Goal: Information Seeking & Learning: Learn about a topic

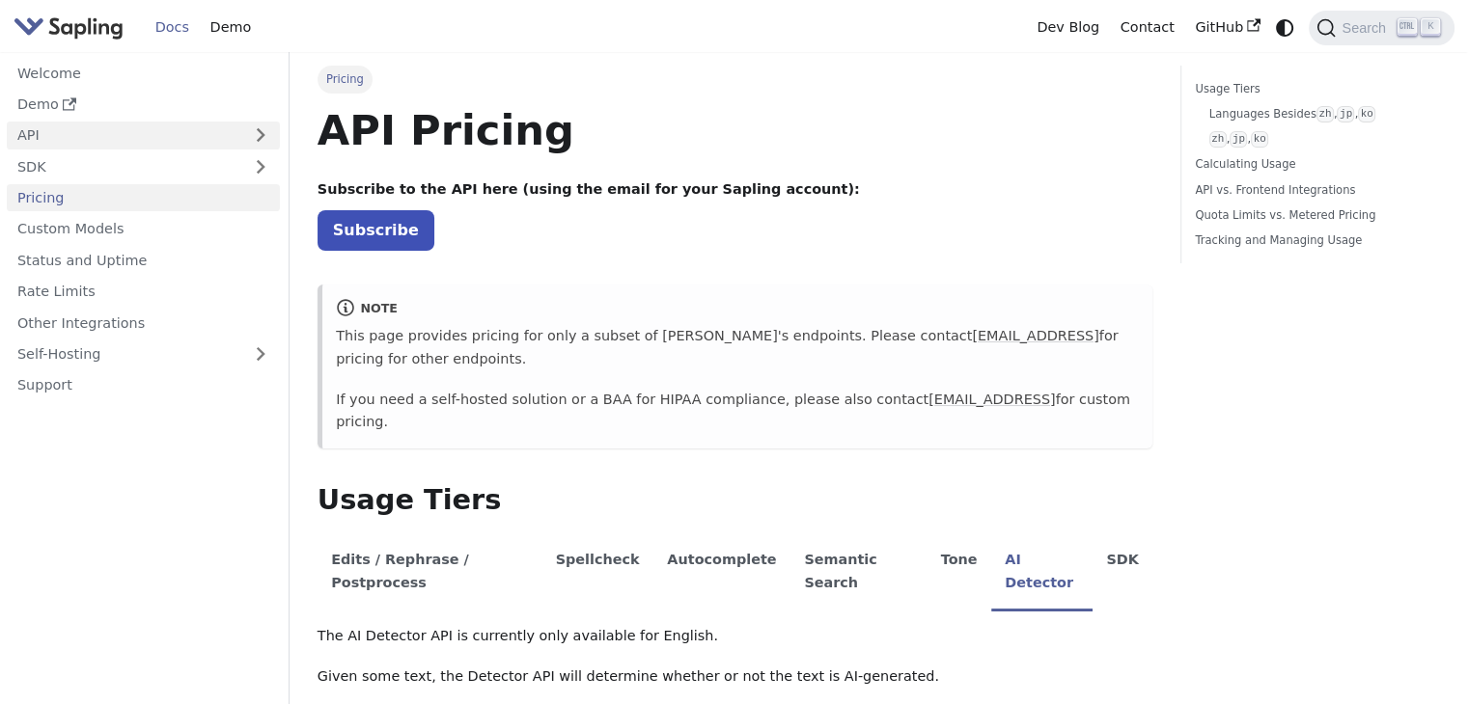
click at [41, 140] on link "API" at bounding box center [124, 136] width 235 height 28
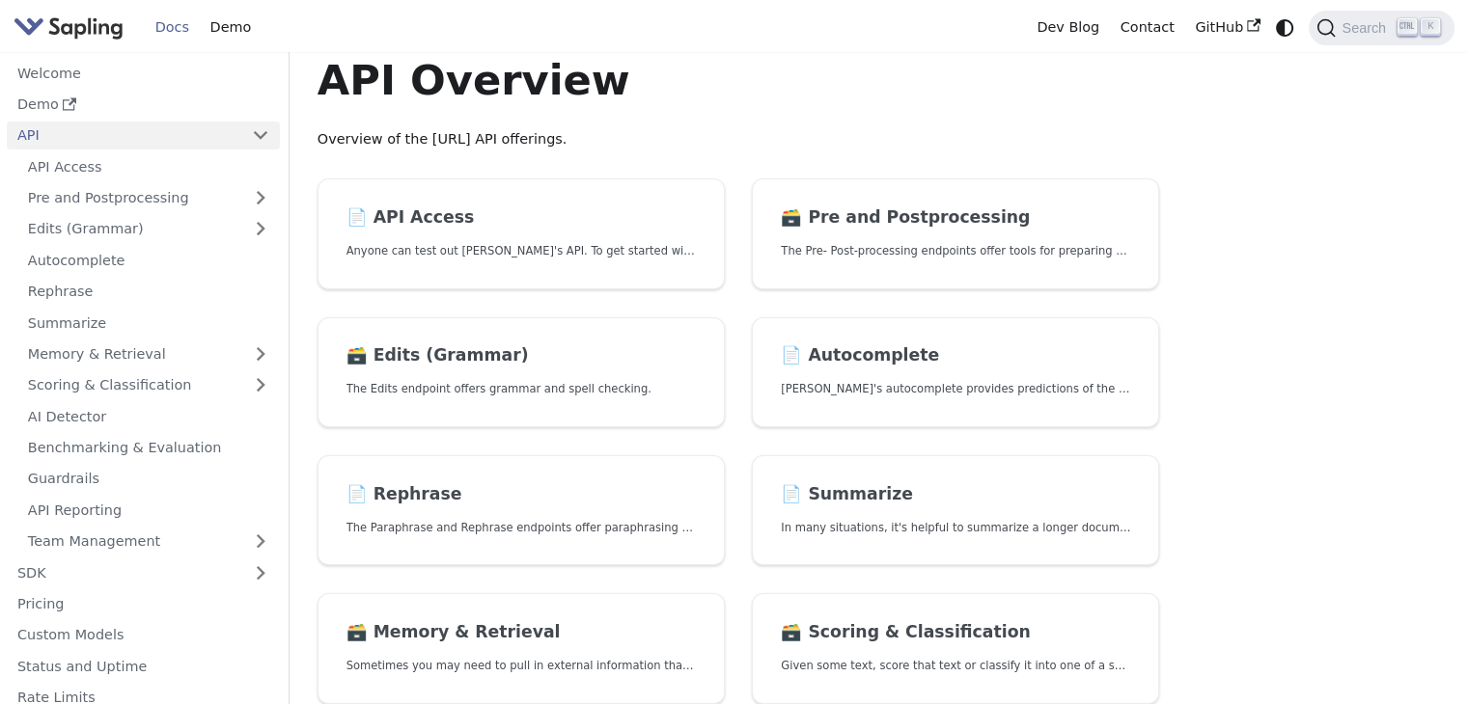
scroll to position [12, 0]
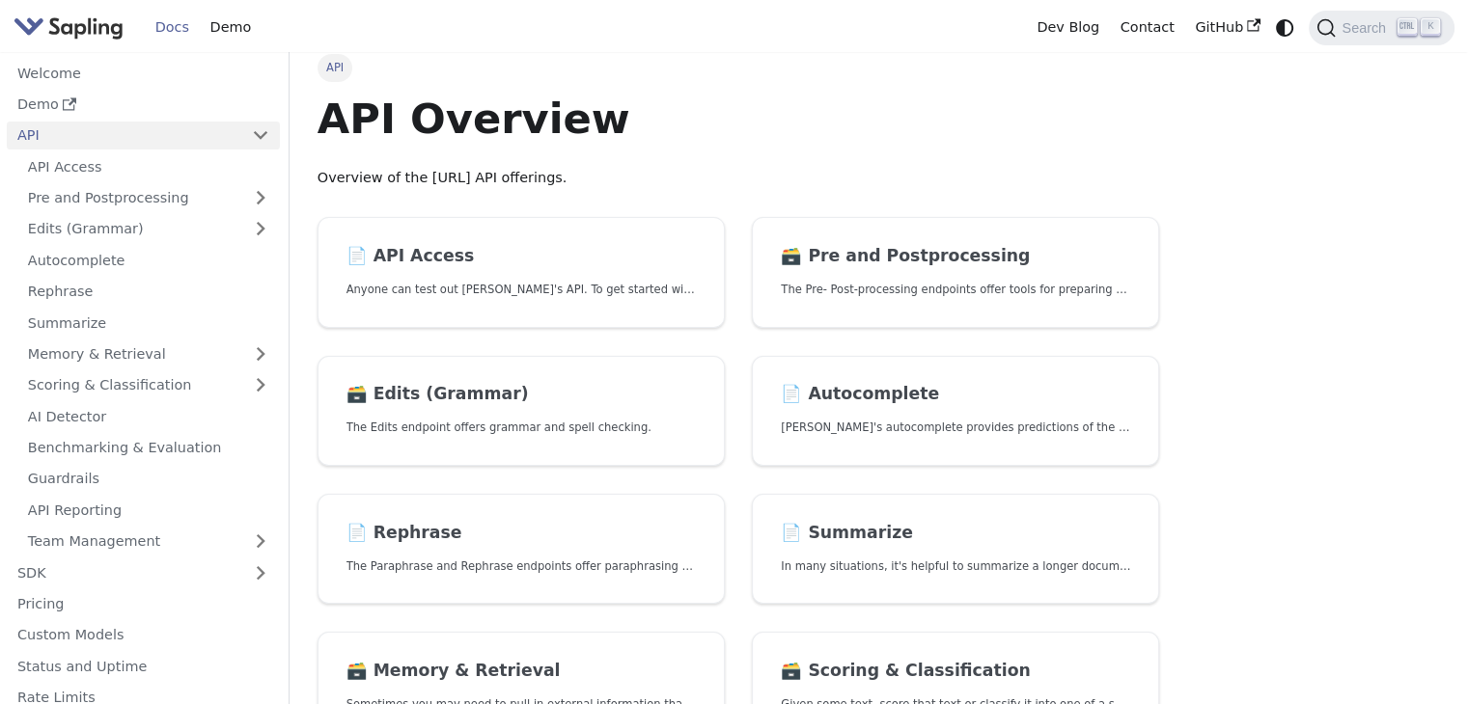
click at [91, 26] on img "Main" at bounding box center [69, 28] width 110 height 28
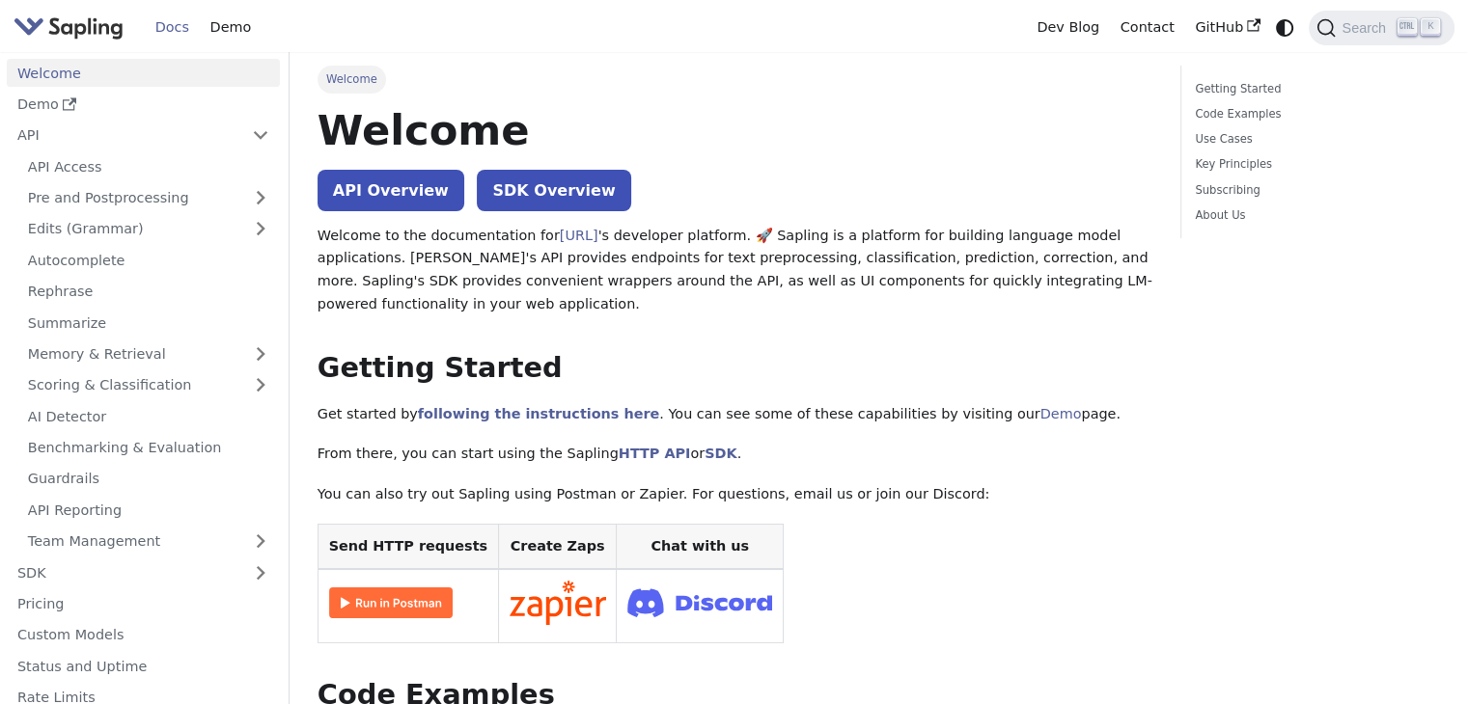
scroll to position [12, 0]
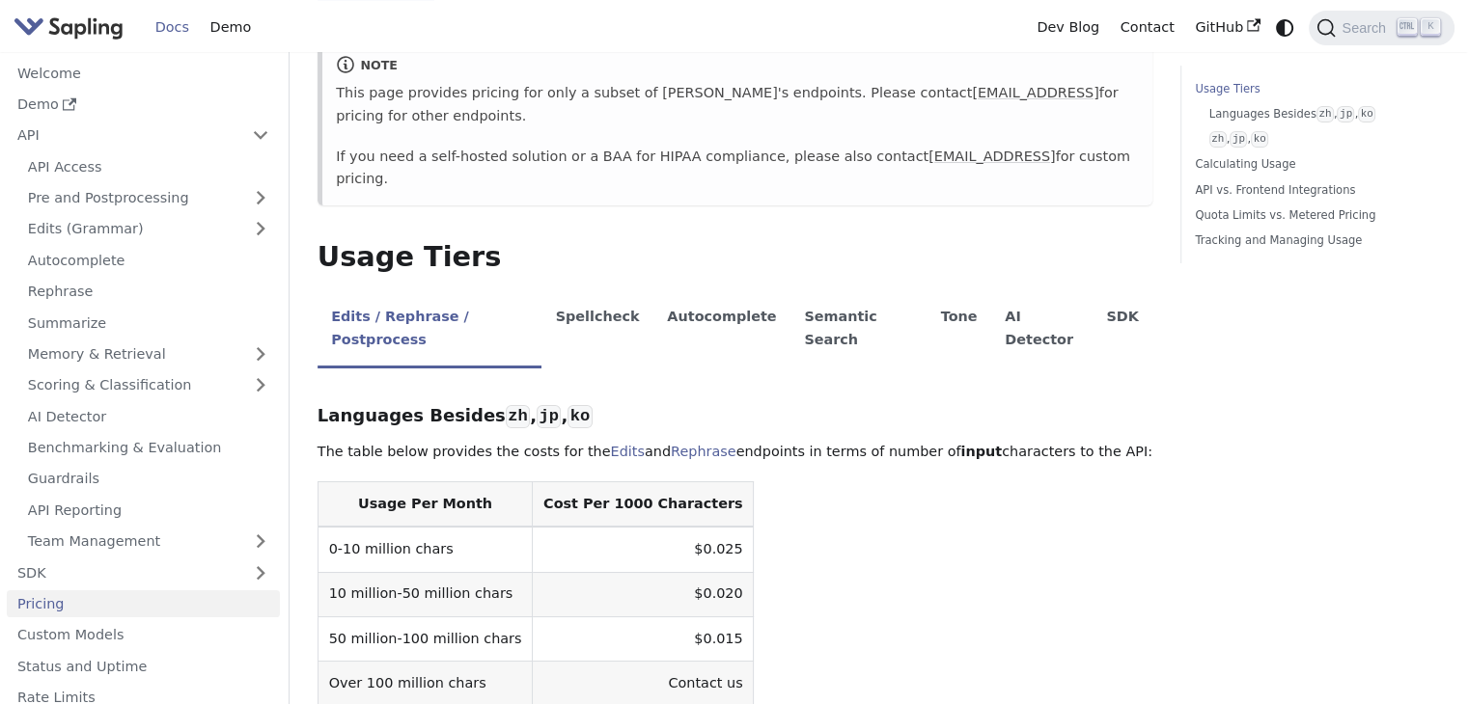
scroll to position [247, 0]
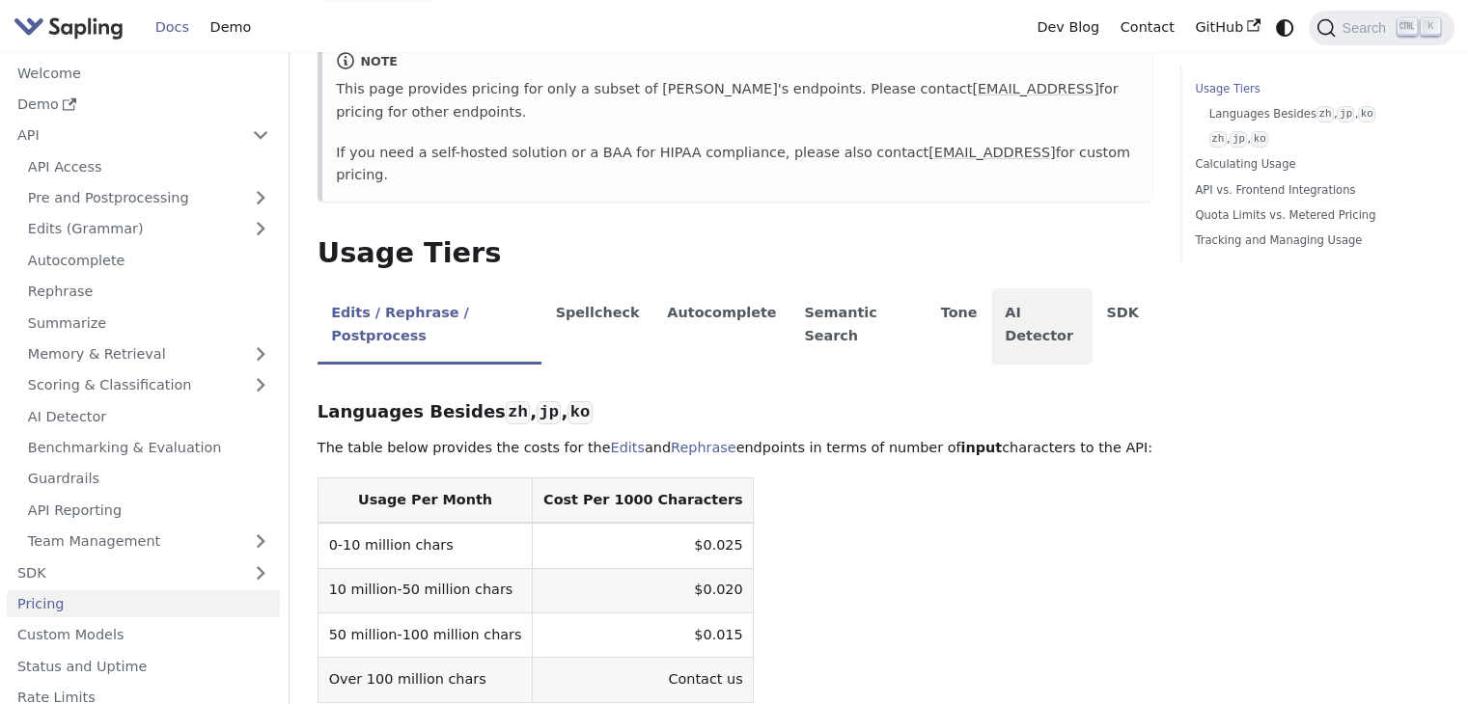
click at [991, 289] on li "AI Detector" at bounding box center [1041, 327] width 101 height 76
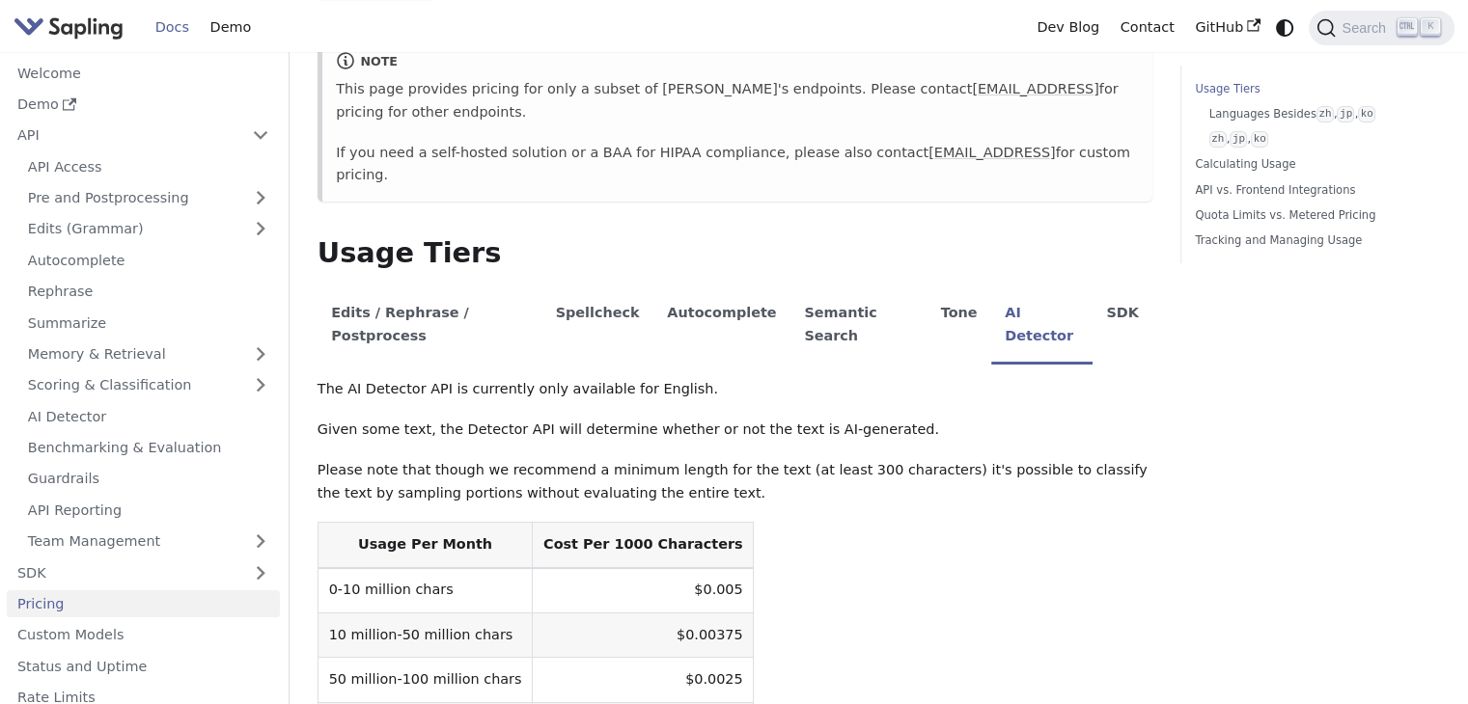
scroll to position [282, 0]
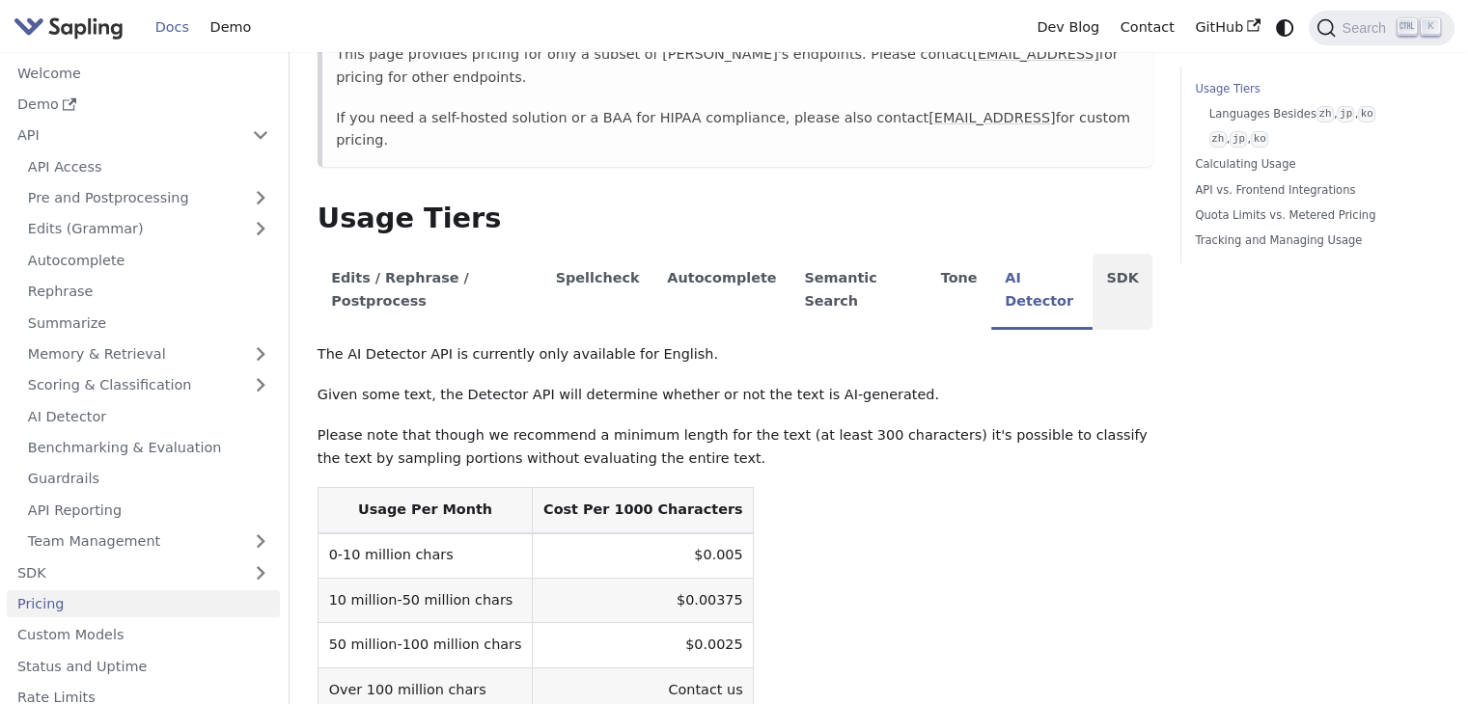
click at [1092, 254] on li "SDK" at bounding box center [1122, 292] width 60 height 76
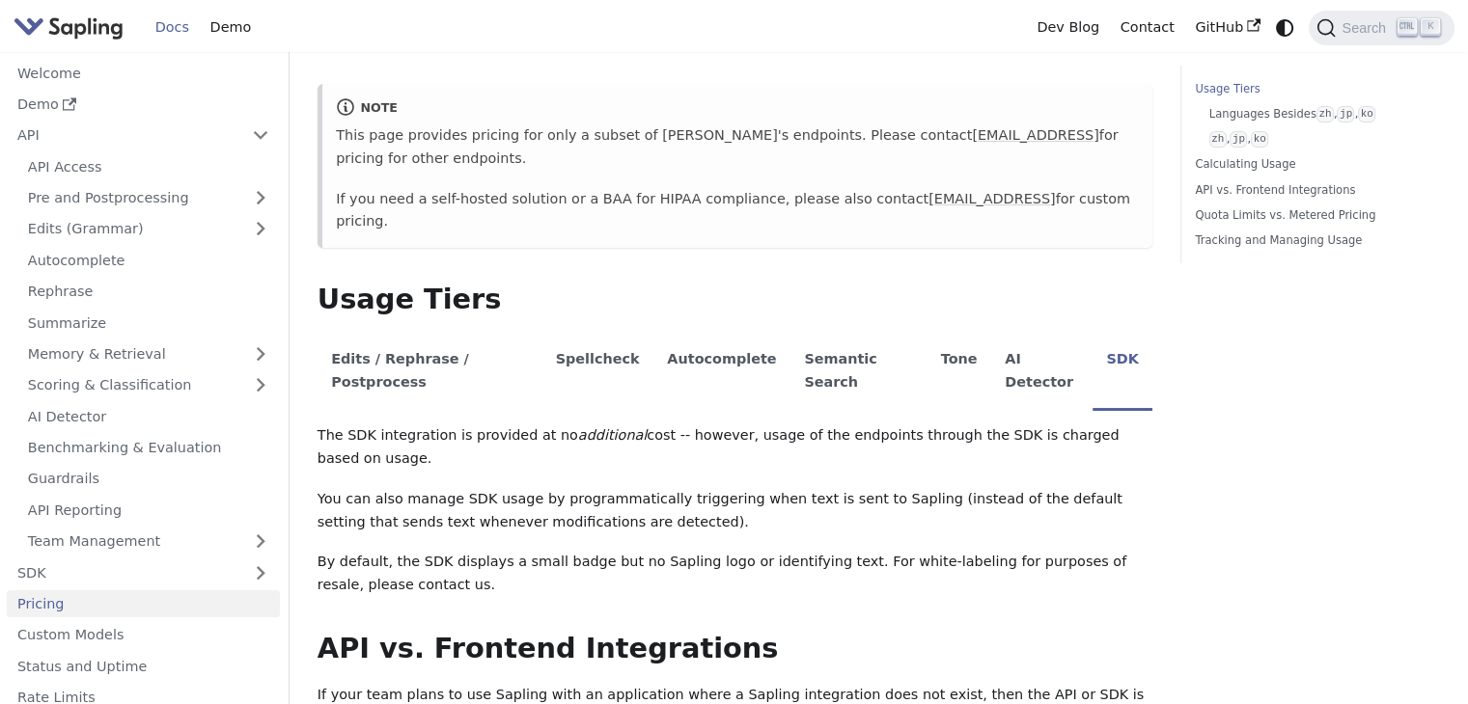
scroll to position [210, 0]
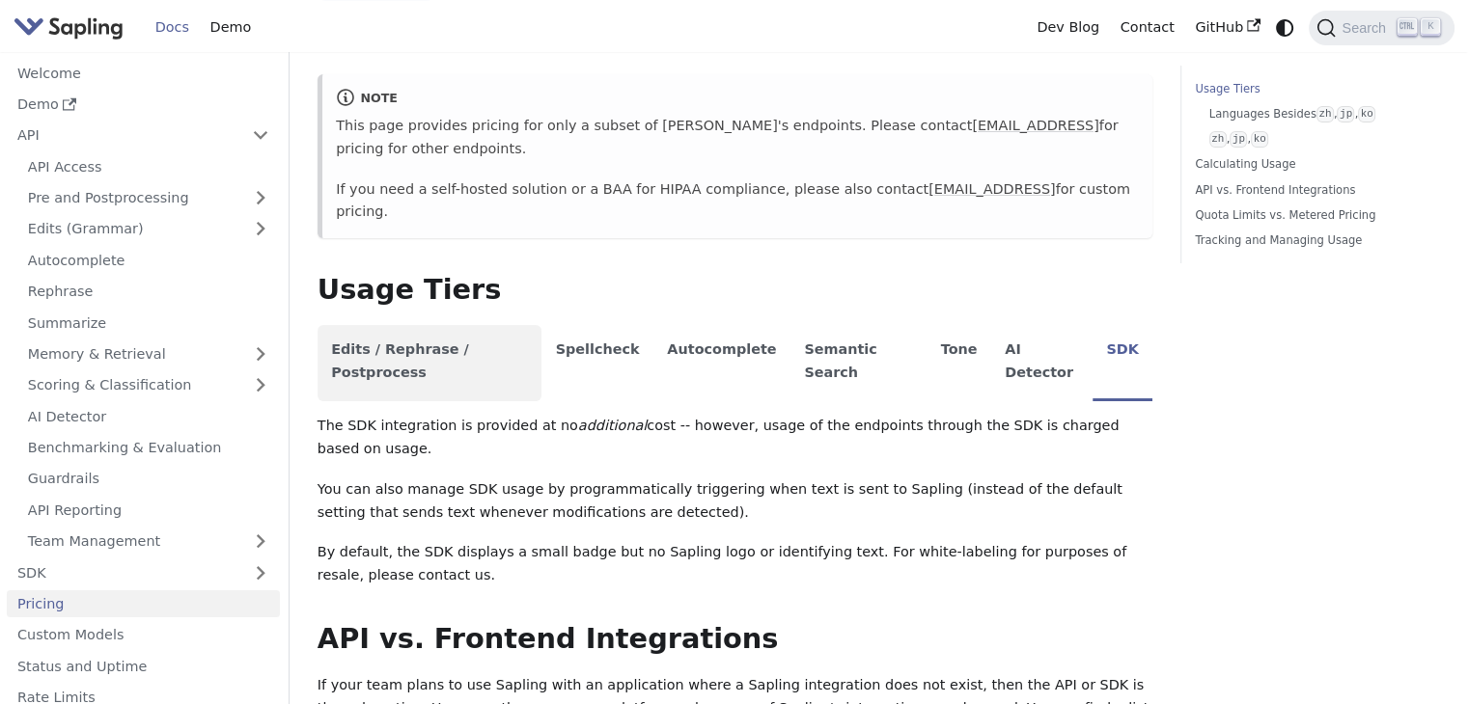
click at [414, 325] on li "Edits / Rephrase / Postprocess" at bounding box center [429, 363] width 224 height 76
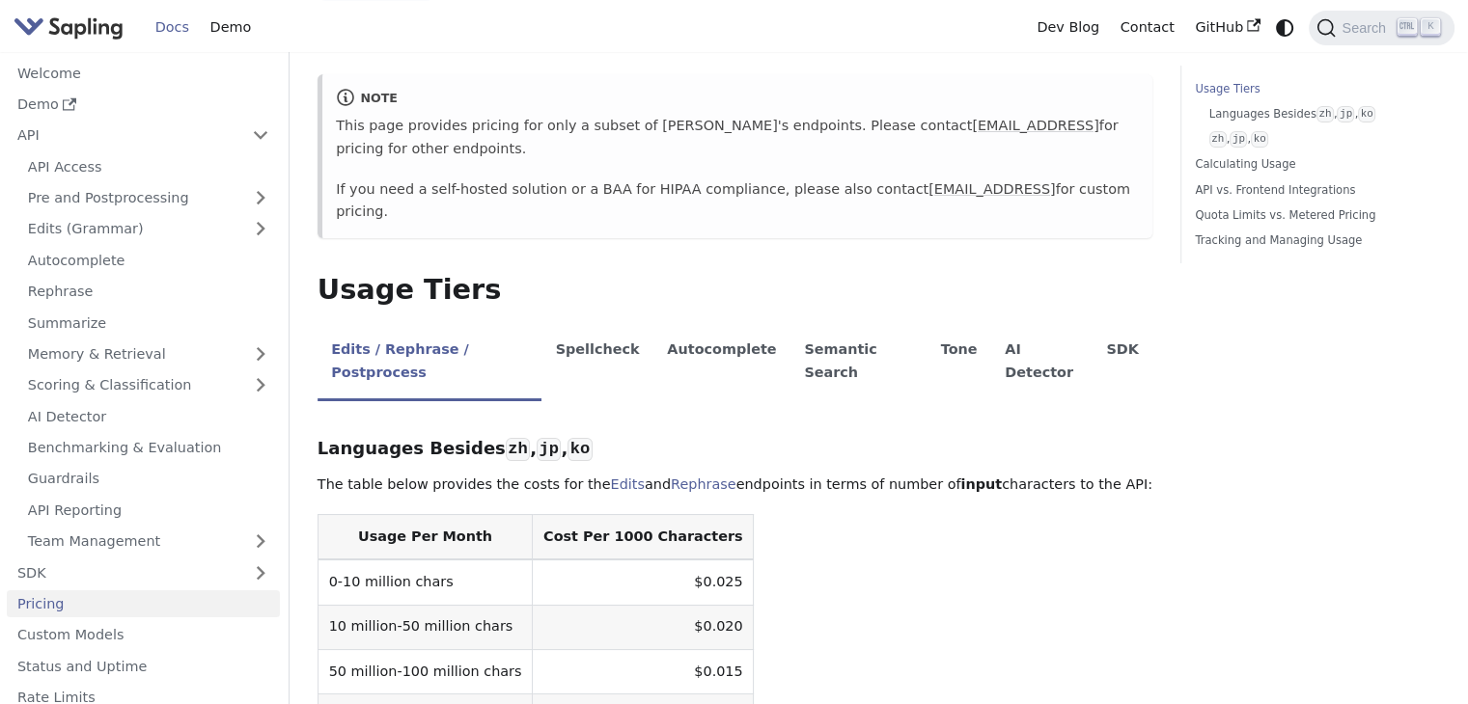
click at [789, 526] on table "Usage Per Month Cost Per 1000 Characters 0-10 million chars $0.025 10 million-5…" at bounding box center [734, 627] width 835 height 226
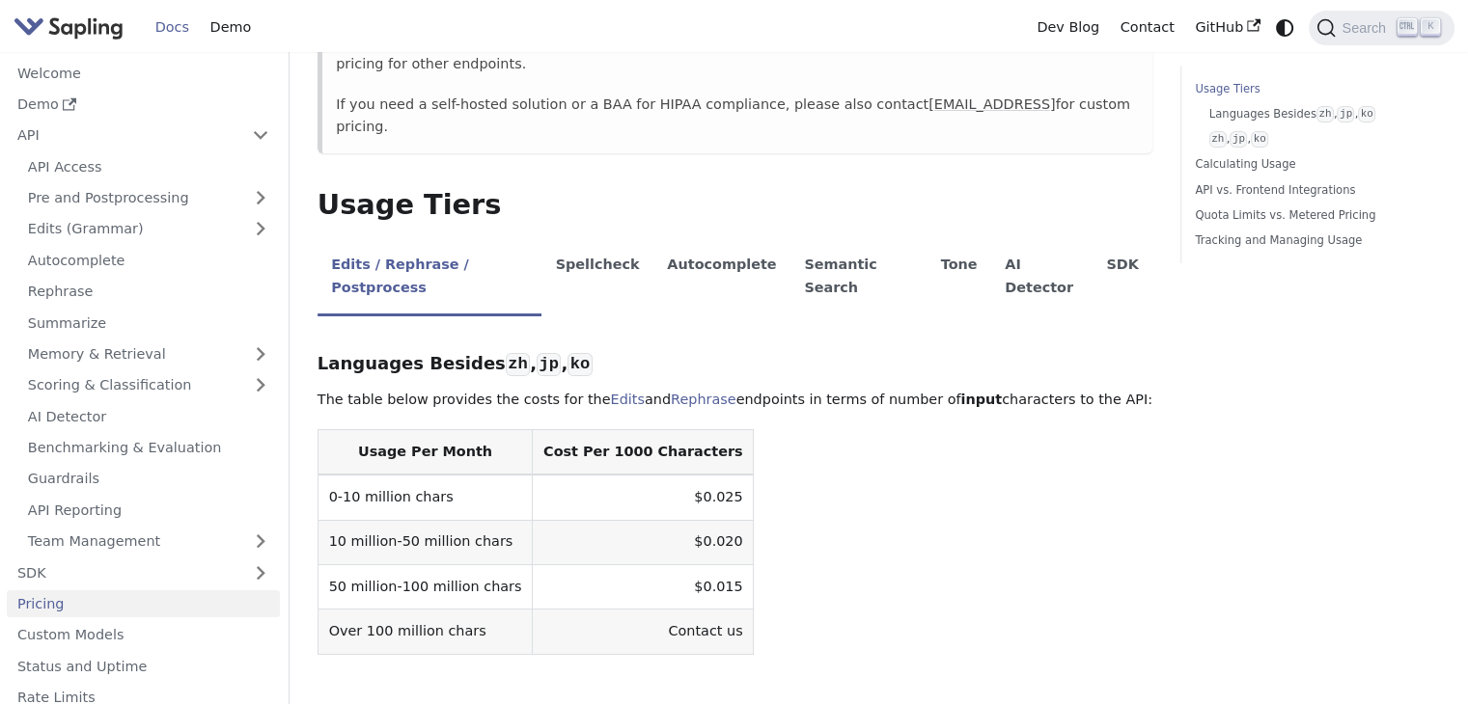
scroll to position [276, 0]
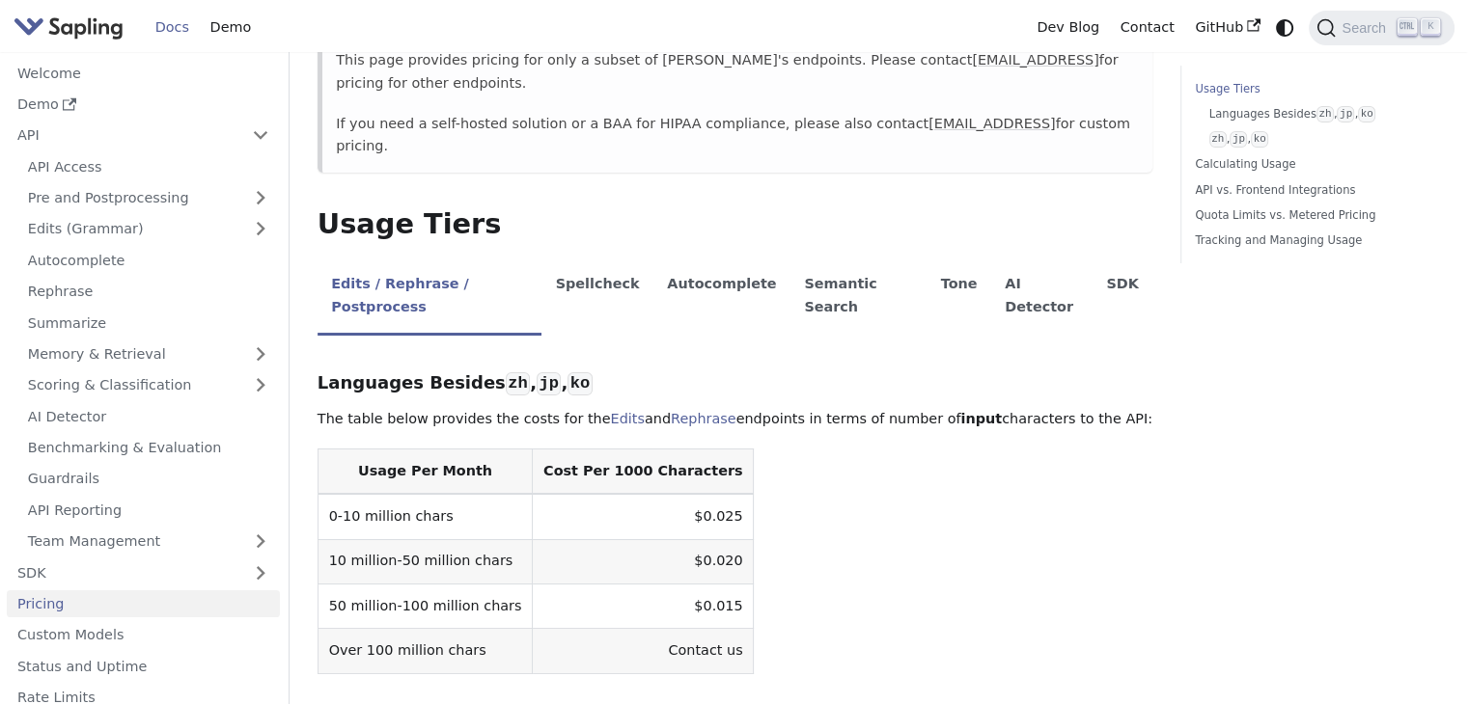
click at [92, 30] on img "Main" at bounding box center [69, 28] width 110 height 28
